Goal: Check status: Check status

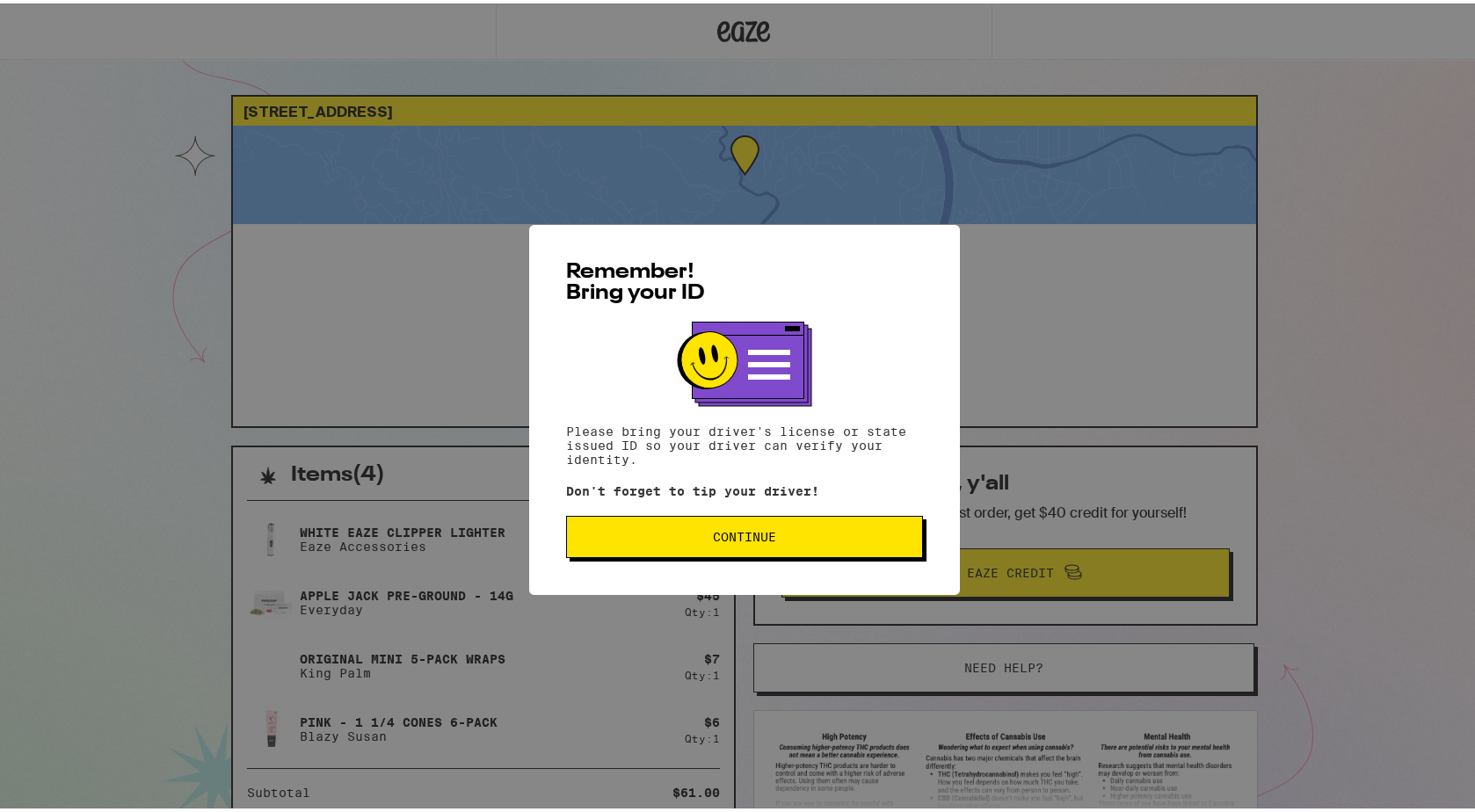
click at [796, 554] on button "Continue" at bounding box center [745, 533] width 356 height 42
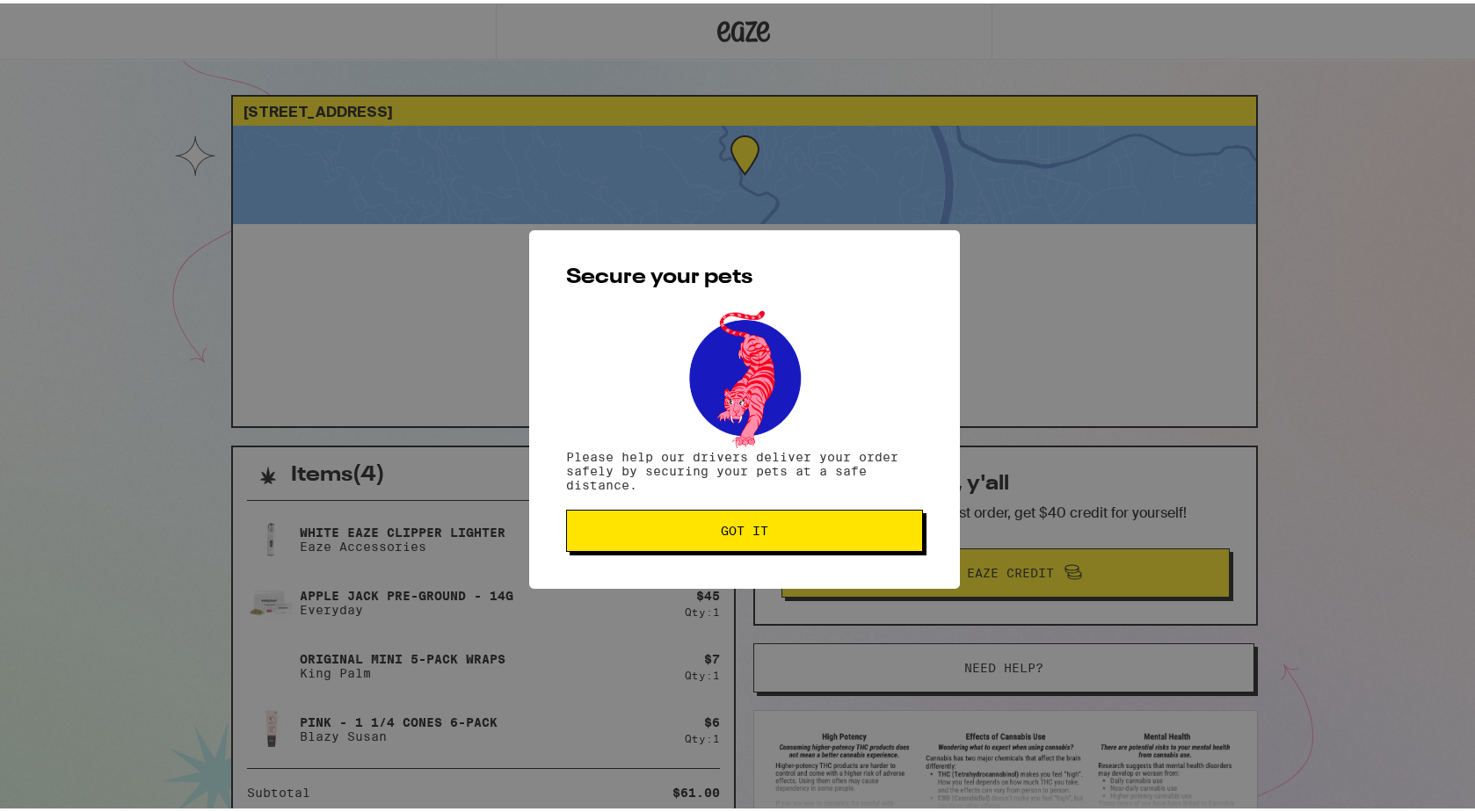
click at [796, 554] on div "Secure your pets Please help our drivers deliver your order safely by securing …" at bounding box center [744, 406] width 430 height 358
click at [781, 538] on button "Got it" at bounding box center [745, 527] width 356 height 42
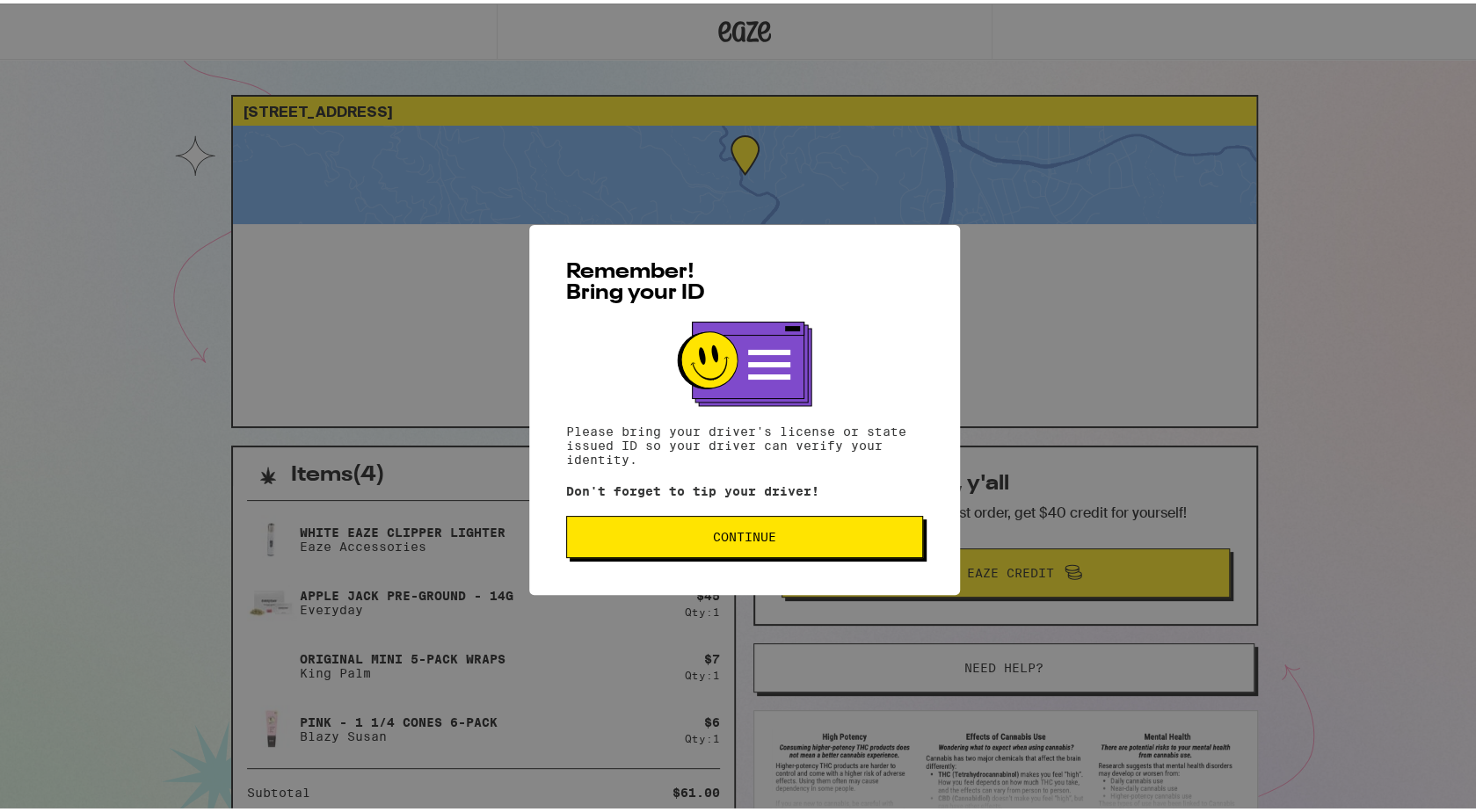
click at [815, 534] on span "Continue" at bounding box center [744, 533] width 327 height 12
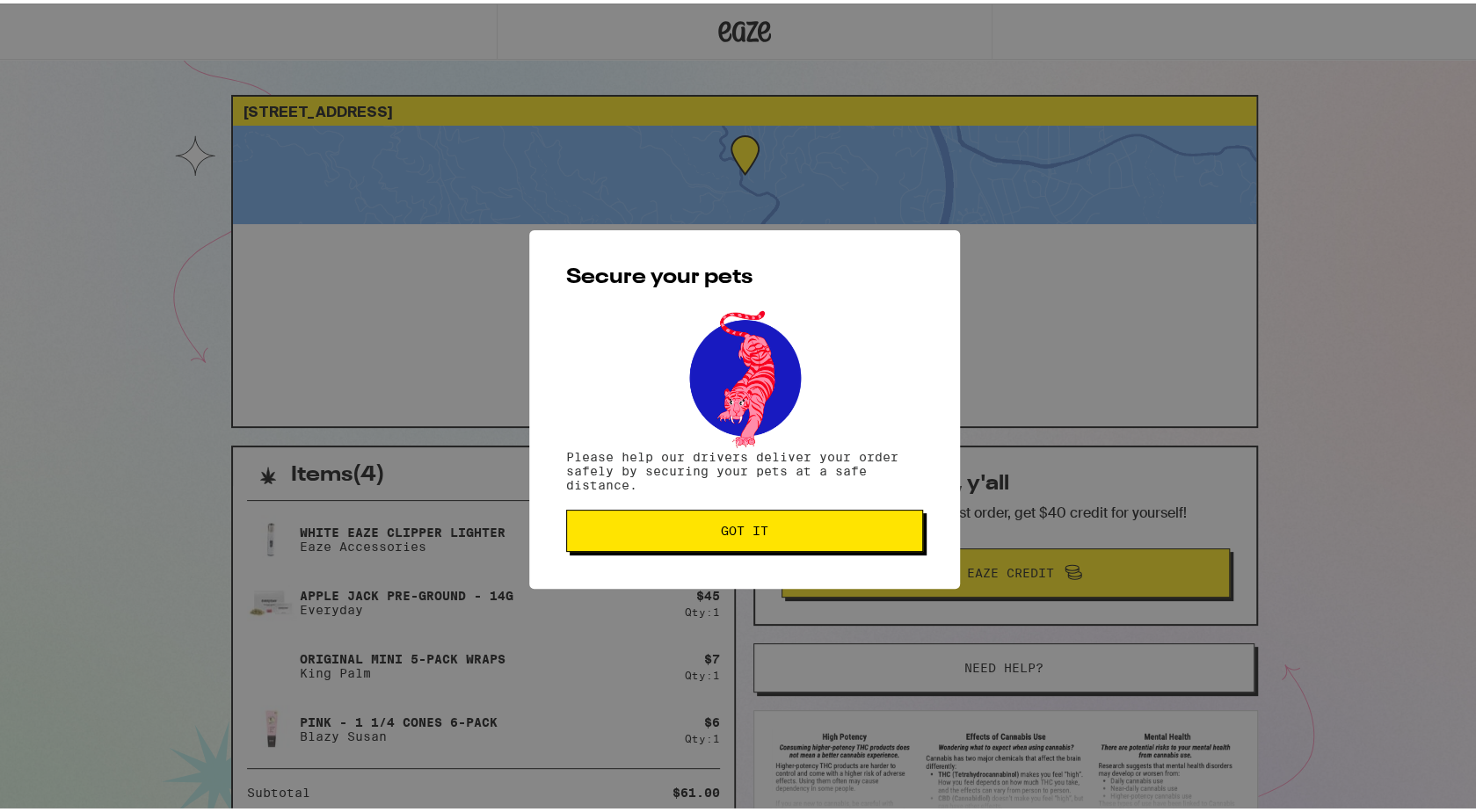
click at [815, 534] on span "Got it" at bounding box center [744, 527] width 327 height 12
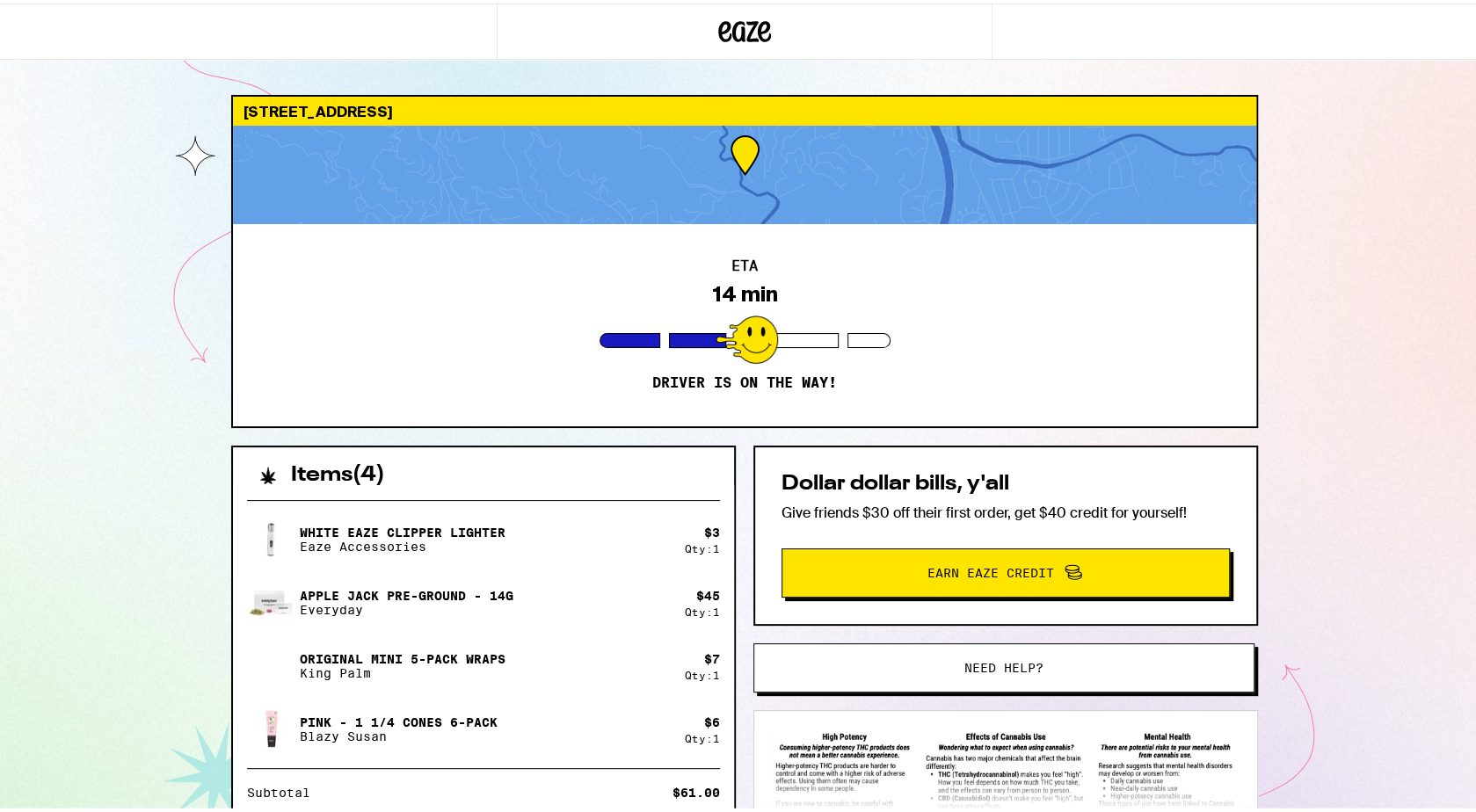
click at [147, 535] on div "[STREET_ADDRESS] ETA 14 min Driver is on the way! Items ( 4 ) White Eaze Clippe…" at bounding box center [745, 508] width 1489 height 1016
